Goal: Navigation & Orientation: Find specific page/section

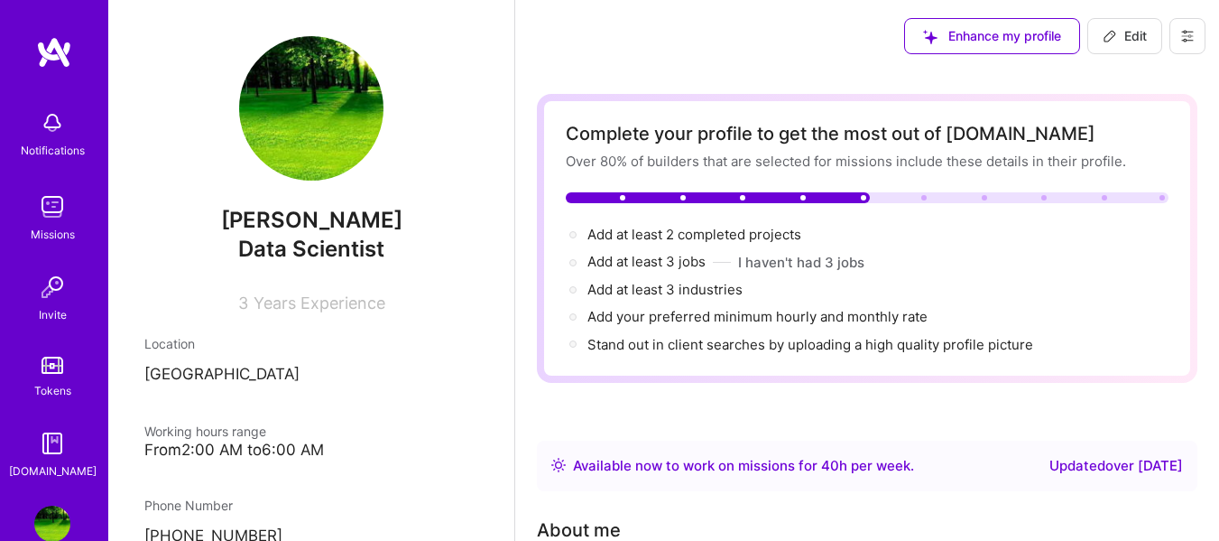
drag, startPoint x: 0, startPoint y: 0, endPoint x: 60, endPoint y: 209, distance: 217.7
click at [60, 209] on img at bounding box center [52, 207] width 36 height 36
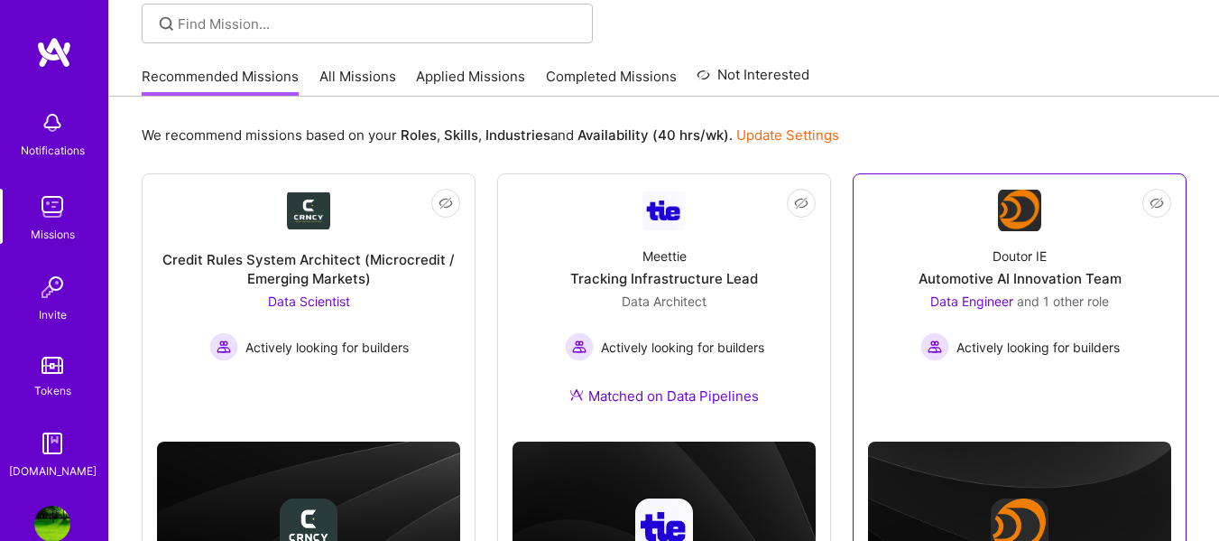
scroll to position [90, 0]
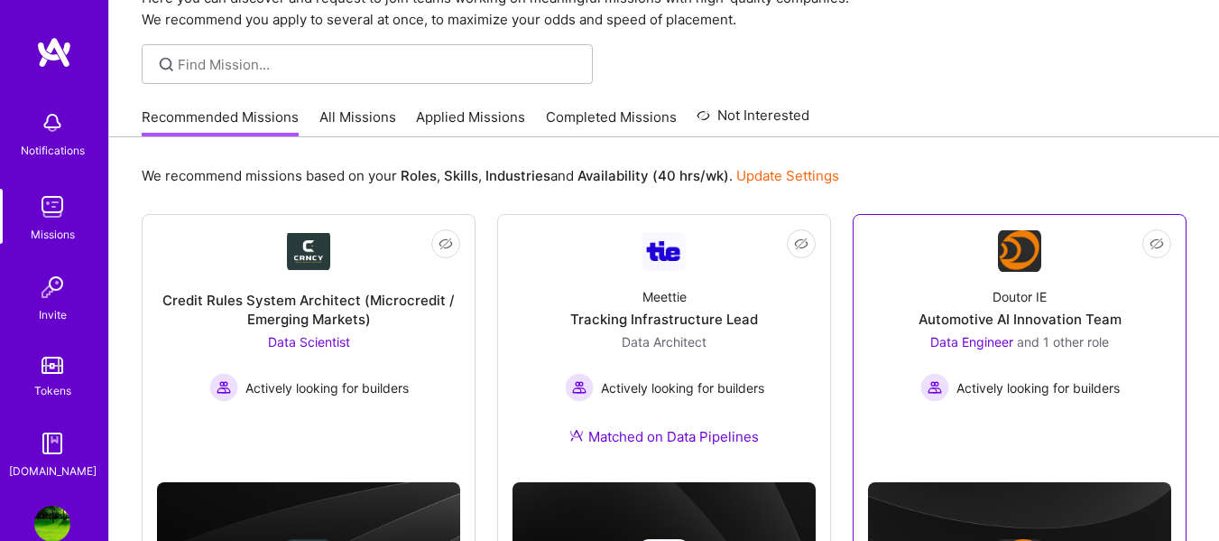
click at [1018, 331] on div "Doutor IE Automotive AI Innovation Team Data Engineer and 1 other role Actively…" at bounding box center [1019, 337] width 303 height 129
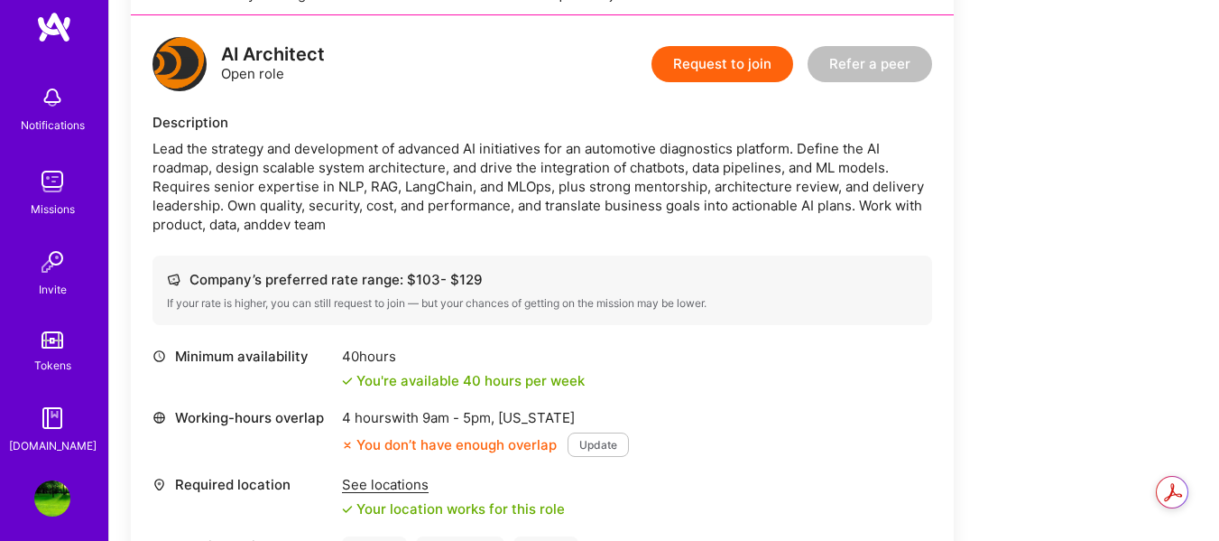
scroll to position [37, 0]
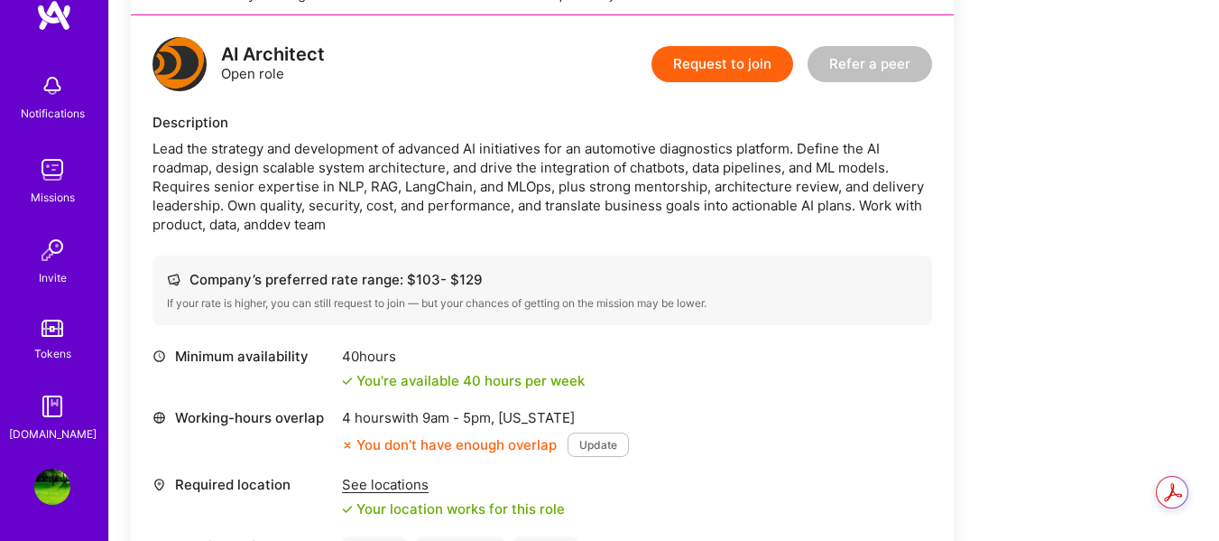
click at [47, 480] on img at bounding box center [52, 486] width 36 height 36
